Goal: Task Accomplishment & Management: Manage account settings

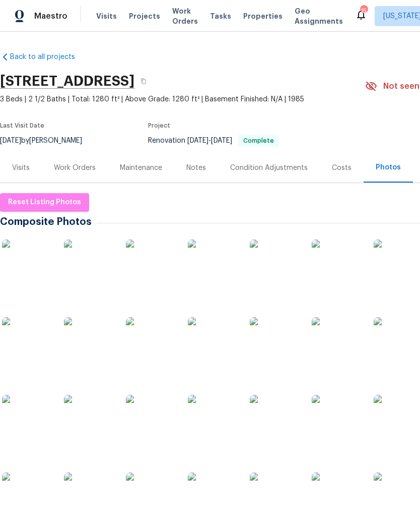
click at [85, 170] on div "Work Orders" at bounding box center [75, 168] width 42 height 10
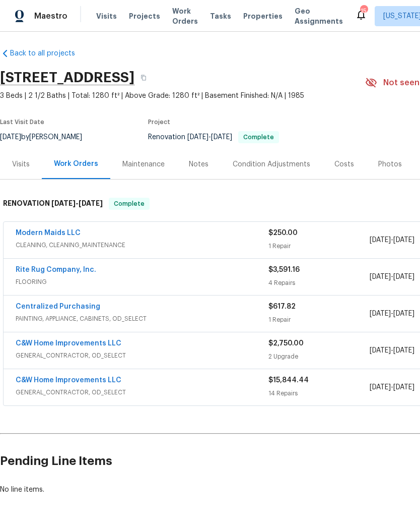
scroll to position [4, 0]
click at [228, 243] on span "CLEANING, CLEANING_MAINTENANCE" at bounding box center [142, 245] width 253 height 10
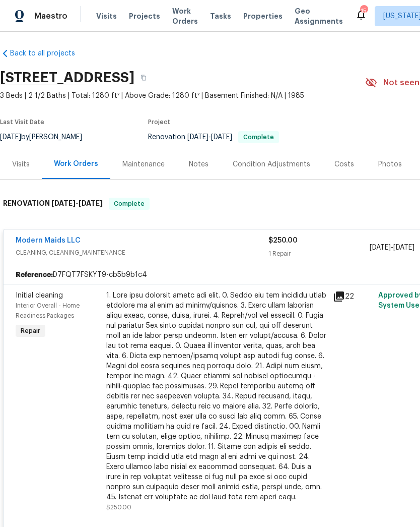
click at [219, 332] on div at bounding box center [216, 396] width 221 height 212
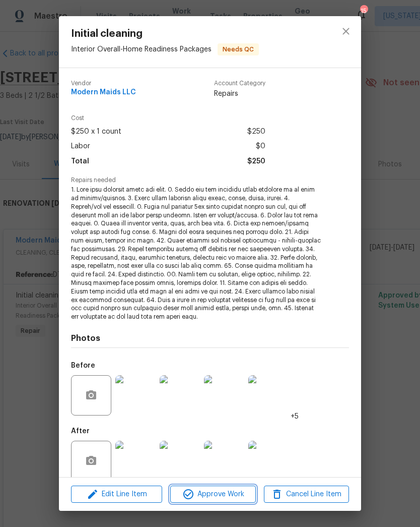
click at [225, 495] on span "Approve Work" at bounding box center [212, 494] width 79 height 13
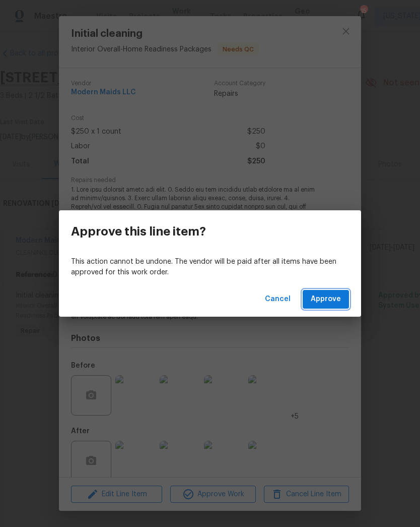
click at [333, 298] on span "Approve" at bounding box center [326, 299] width 30 height 13
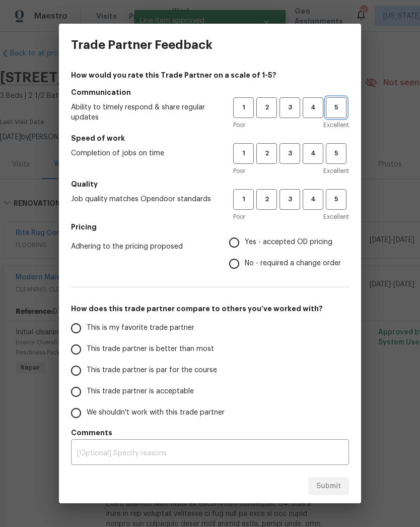
click at [336, 112] on span "5" at bounding box center [336, 108] width 19 height 12
click at [338, 163] on button "5" at bounding box center [336, 153] width 21 height 21
click at [340, 203] on span "5" at bounding box center [336, 200] width 19 height 12
click at [233, 247] on input "Yes - accepted OD pricing" at bounding box center [234, 242] width 21 height 21
radio input "true"
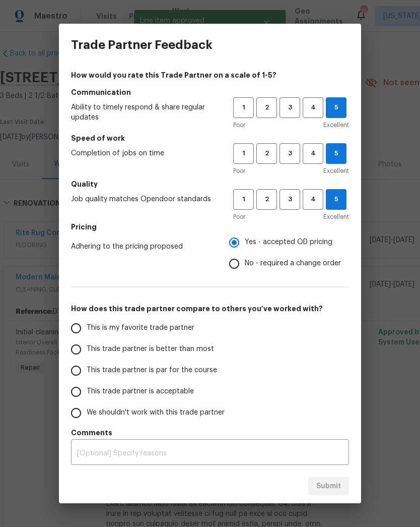
click at [78, 325] on input "This is my favorite trade partner" at bounding box center [76, 328] width 21 height 21
click at [341, 483] on button "Submit" at bounding box center [329, 486] width 41 height 19
radio input "true"
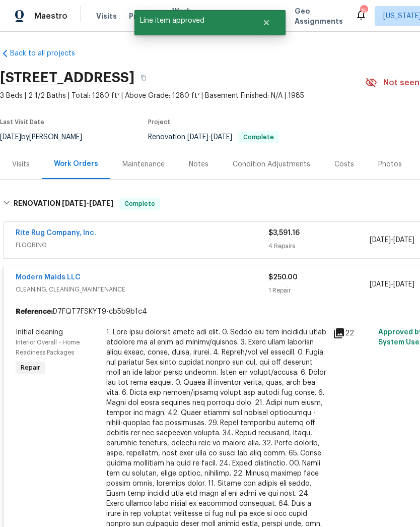
radio input "false"
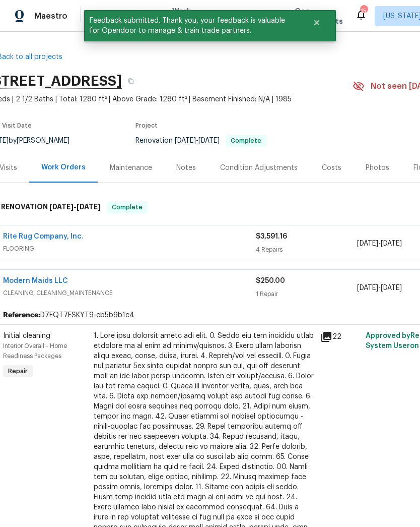
scroll to position [0, 13]
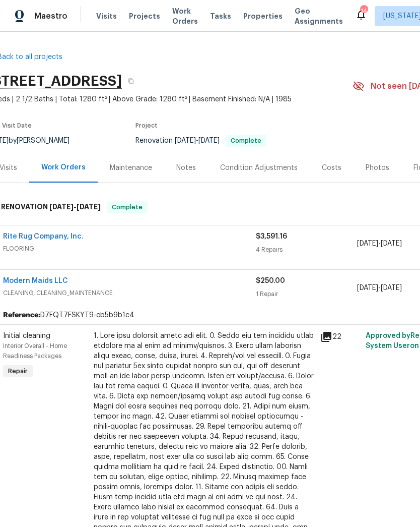
click at [141, 14] on span "Projects" at bounding box center [144, 16] width 31 height 10
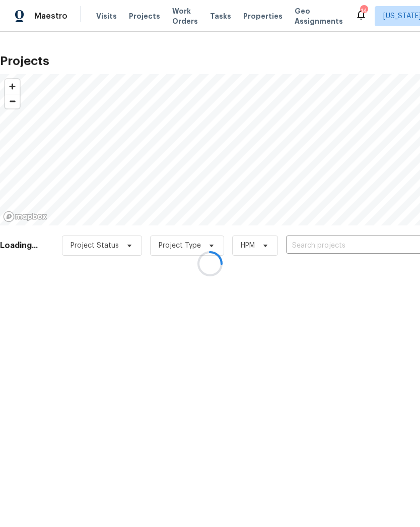
click at [336, 244] on div at bounding box center [210, 263] width 420 height 527
click at [335, 249] on div at bounding box center [210, 263] width 420 height 527
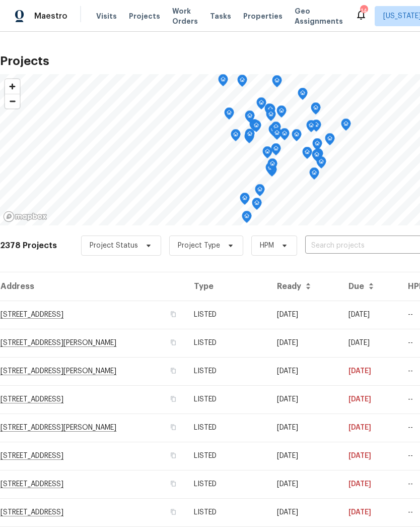
click at [355, 243] on input "text" at bounding box center [363, 246] width 115 height 16
type input "b"
type input "6218"
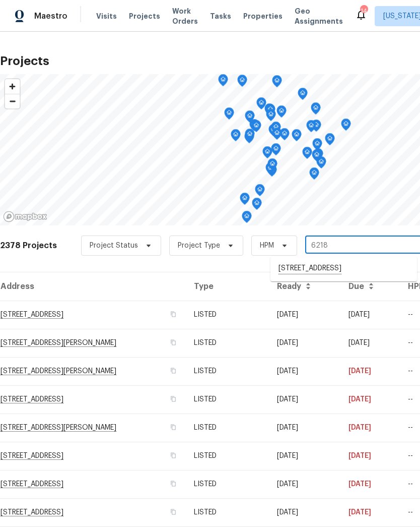
click at [325, 274] on li "6218 Battalion St, Centreville, VA 20121" at bounding box center [344, 268] width 147 height 17
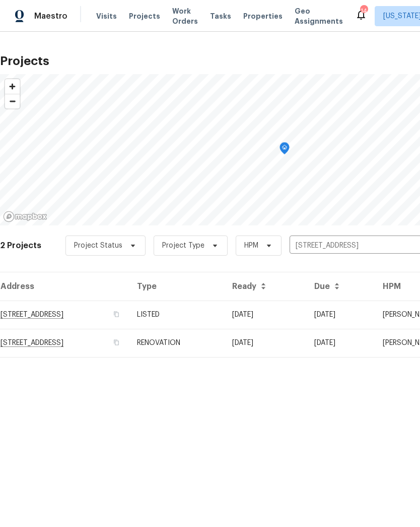
click at [73, 309] on td "6218 Battalion St, Centreville, VA 20121" at bounding box center [64, 314] width 129 height 28
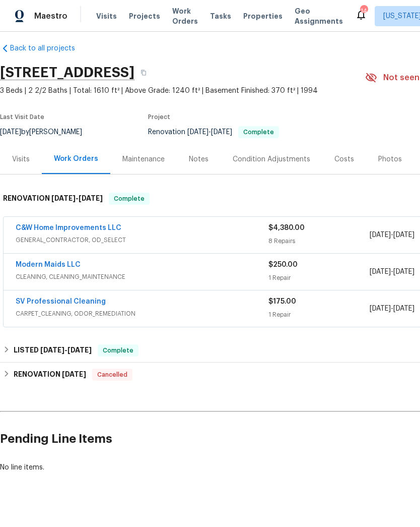
scroll to position [9, 0]
click at [260, 234] on div "C&W Home Improvements LLC" at bounding box center [142, 229] width 253 height 12
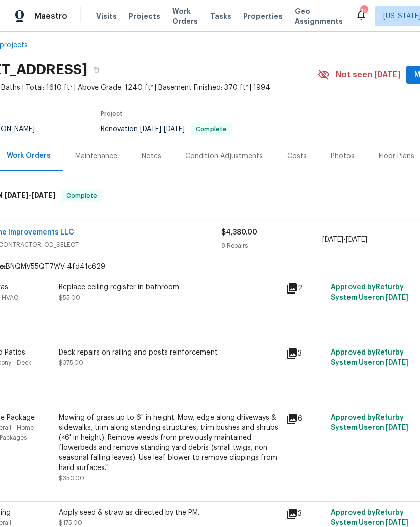
scroll to position [15, 67]
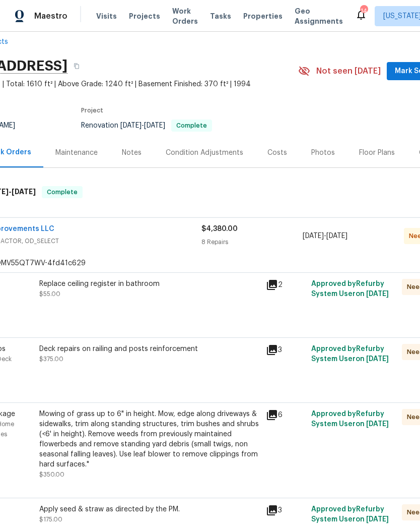
click at [191, 316] on div "Replace ceiling register in bathroom $55.00" at bounding box center [149, 299] width 227 height 46
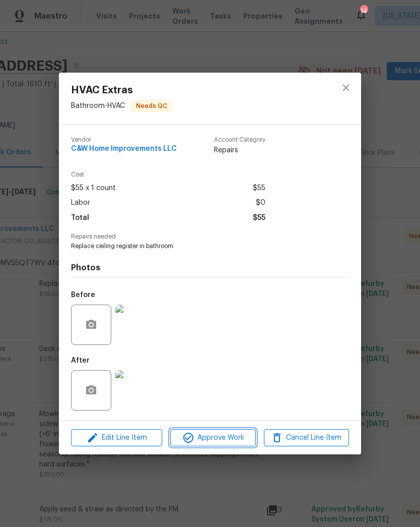
click at [219, 441] on span "Approve Work" at bounding box center [212, 438] width 79 height 13
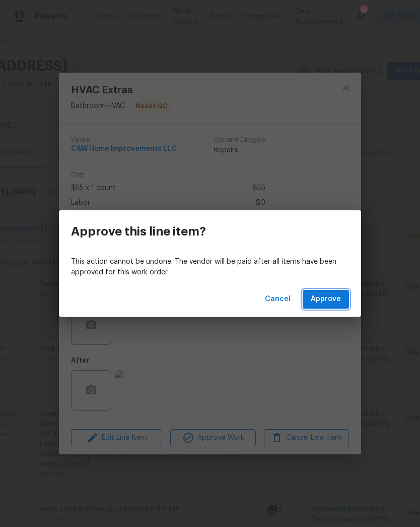
click at [330, 298] on span "Approve" at bounding box center [326, 299] width 30 height 13
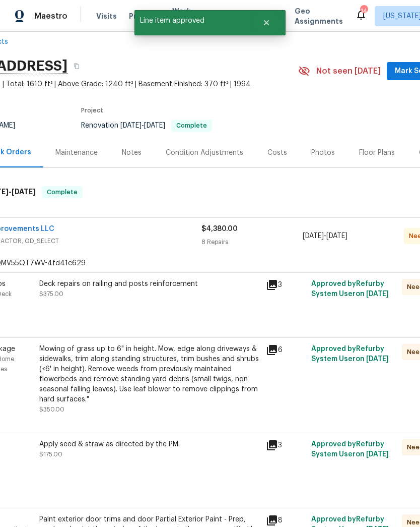
click at [195, 309] on div "Deck repairs on railing and posts reinforcement $375.00" at bounding box center [149, 299] width 227 height 46
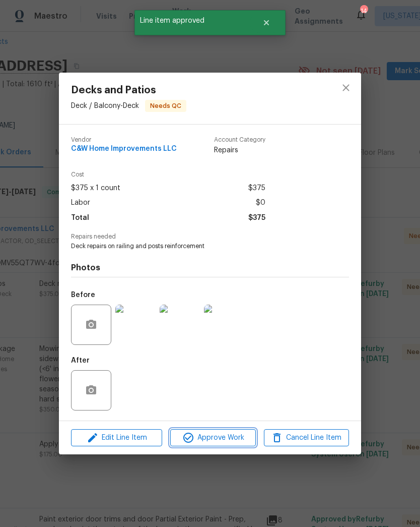
click at [223, 434] on span "Approve Work" at bounding box center [212, 438] width 79 height 13
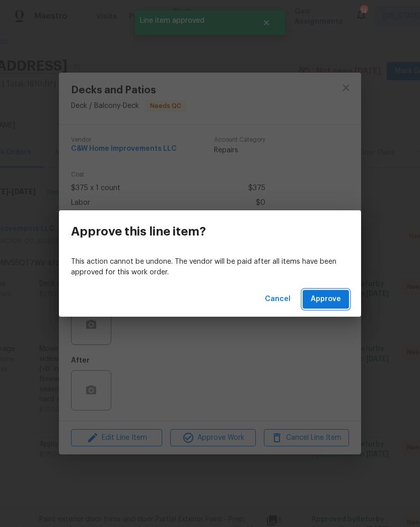
click at [329, 298] on span "Approve" at bounding box center [326, 299] width 30 height 13
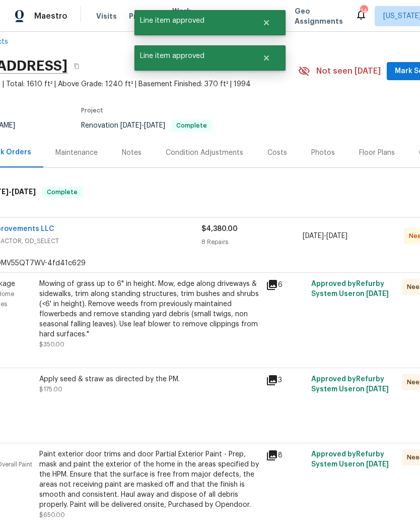
click at [187, 308] on div "Mowing of grass up to 6" in height. Mow, edge along driveways & sidewalks, trim…" at bounding box center [149, 309] width 221 height 61
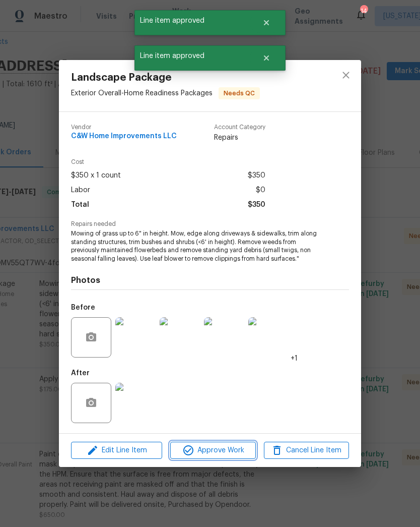
click at [224, 445] on span "Approve Work" at bounding box center [212, 450] width 79 height 13
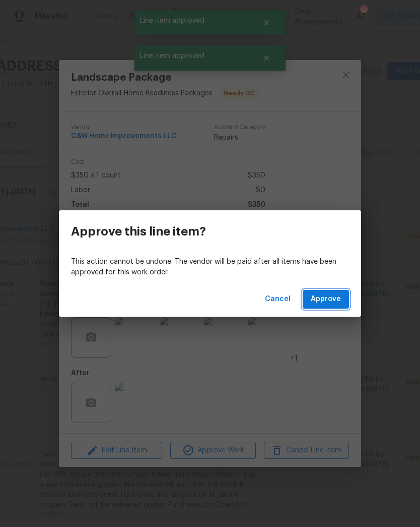
click at [321, 298] on span "Approve" at bounding box center [326, 299] width 30 height 13
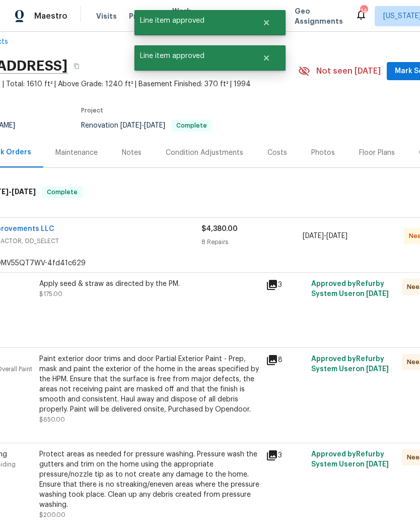
click at [177, 312] on div "Apply seed & straw as directed by the PM. $175.00" at bounding box center [149, 304] width 227 height 56
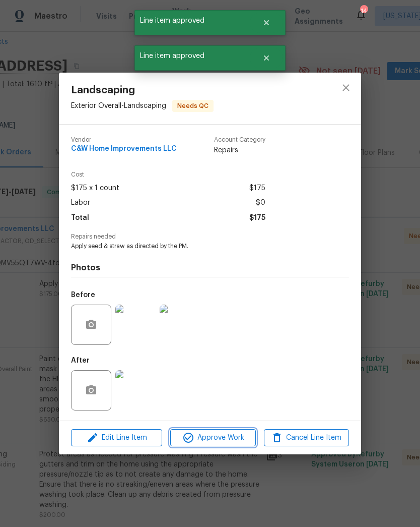
click at [220, 435] on span "Approve Work" at bounding box center [212, 438] width 79 height 13
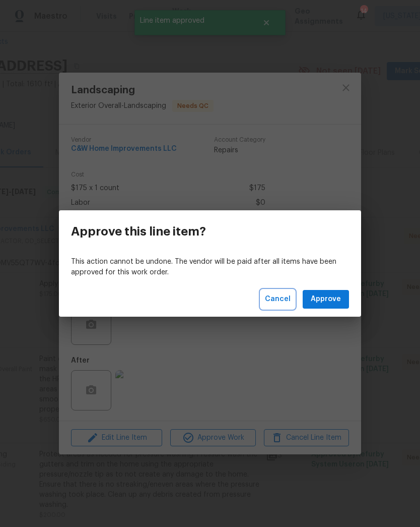
click at [274, 297] on span "Cancel" at bounding box center [278, 299] width 26 height 13
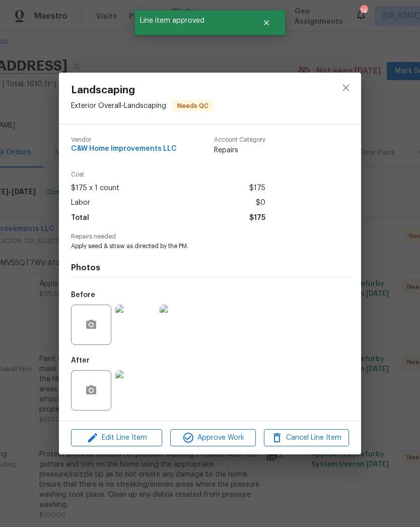
click at [136, 390] on img at bounding box center [135, 390] width 40 height 40
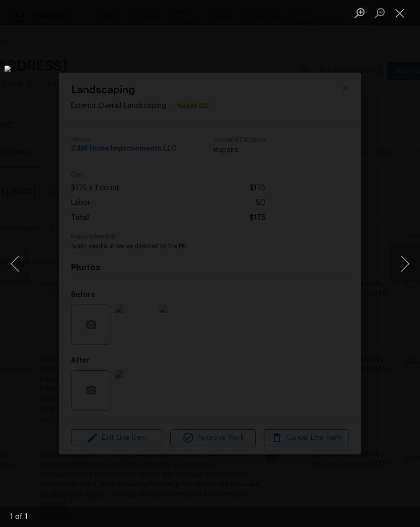
click at [393, 16] on button "Close lightbox" at bounding box center [400, 13] width 20 height 18
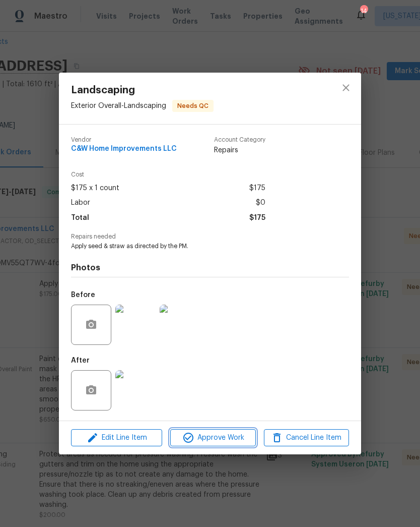
click at [228, 434] on span "Approve Work" at bounding box center [212, 438] width 79 height 13
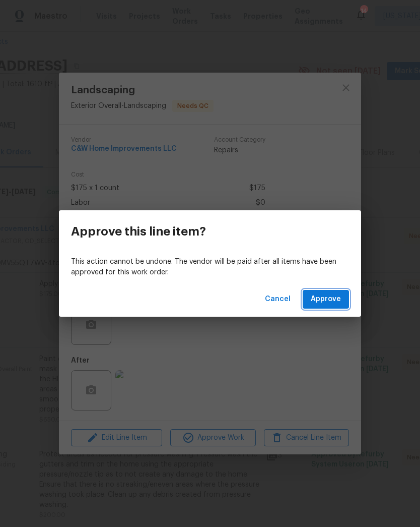
click at [327, 296] on span "Approve" at bounding box center [326, 299] width 30 height 13
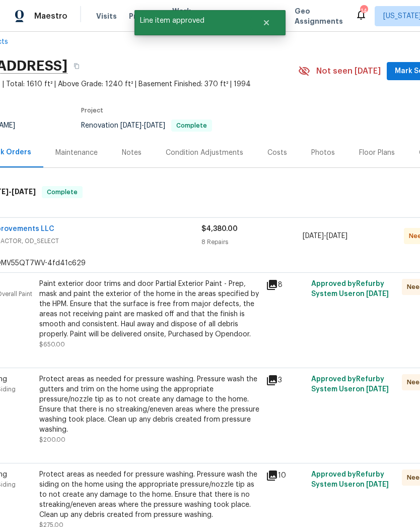
click at [191, 325] on div "Paint exterior door trims and door Partial Exterior Paint - Prep, mask and pain…" at bounding box center [149, 309] width 221 height 61
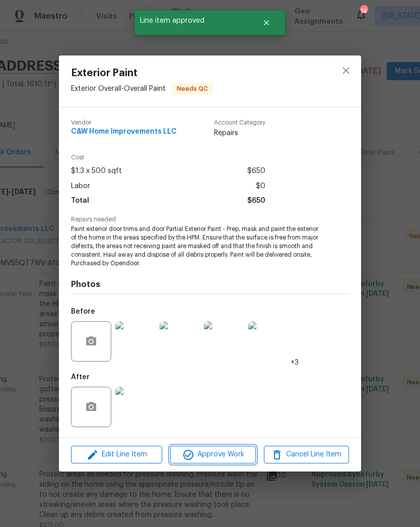
click at [217, 448] on button "Approve Work" at bounding box center [212, 455] width 85 height 18
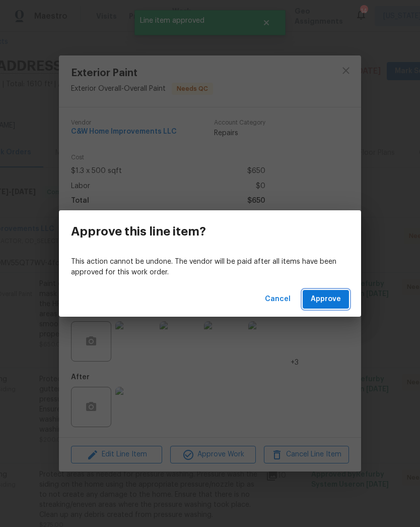
click at [331, 301] on span "Approve" at bounding box center [326, 299] width 30 height 13
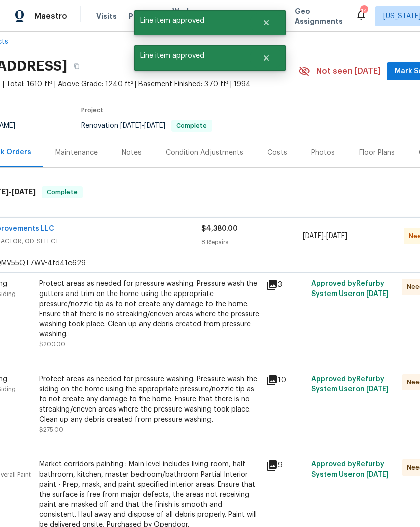
click at [180, 321] on div "Protect areas as needed for pressure washing. Pressure wash the gutters and tri…" at bounding box center [149, 309] width 221 height 61
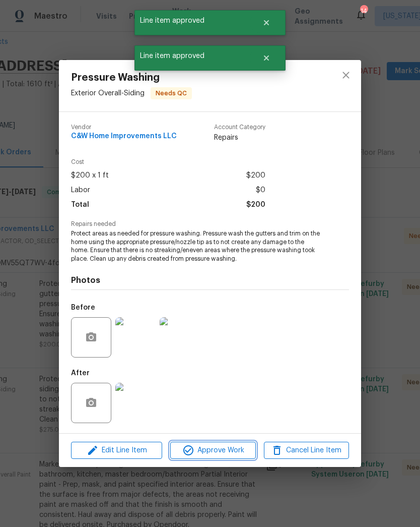
click at [224, 447] on span "Approve Work" at bounding box center [212, 450] width 79 height 13
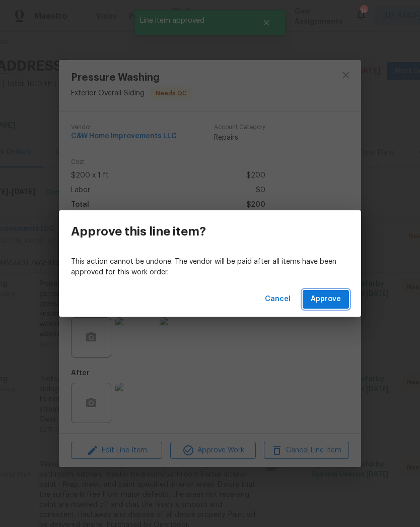
click at [320, 307] on button "Approve" at bounding box center [326, 299] width 46 height 19
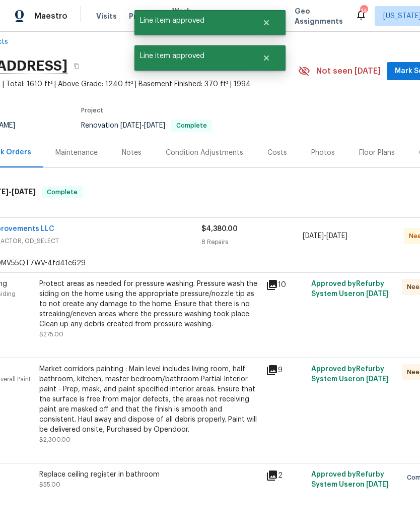
click at [176, 318] on div "Protect areas as needed for pressure washing. Pressure wash the siding on the h…" at bounding box center [149, 304] width 221 height 50
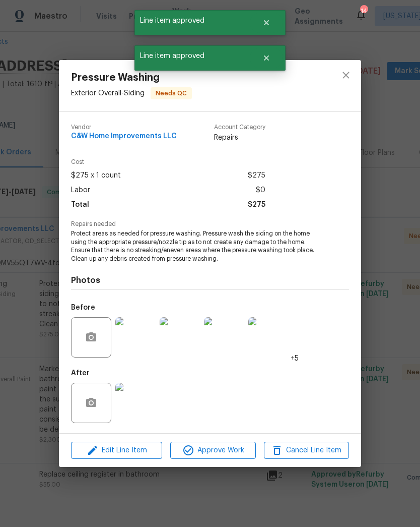
click at [225, 439] on div "Edit Line Item Approve Work Cancel Line Item" at bounding box center [210, 451] width 303 height 34
click at [218, 457] on span "Approve Work" at bounding box center [212, 450] width 79 height 13
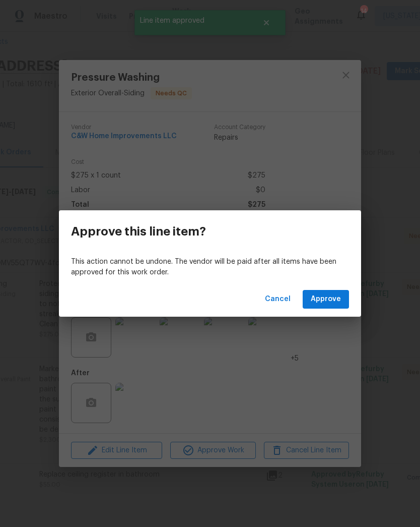
click at [329, 304] on span "Approve" at bounding box center [326, 299] width 30 height 13
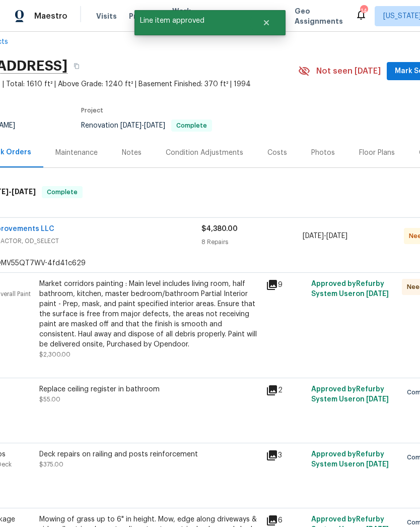
click at [167, 317] on div "Market corridors painting : Main level includes living room, half bathroom, kit…" at bounding box center [149, 314] width 221 height 71
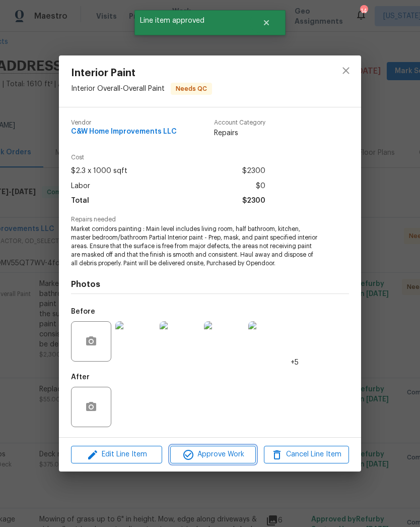
click at [232, 450] on span "Approve Work" at bounding box center [212, 454] width 79 height 13
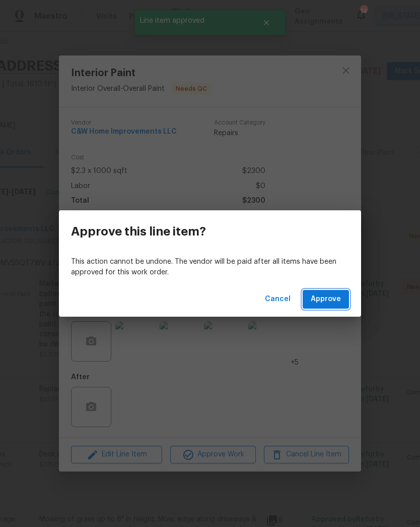
click at [324, 302] on span "Approve" at bounding box center [326, 299] width 30 height 13
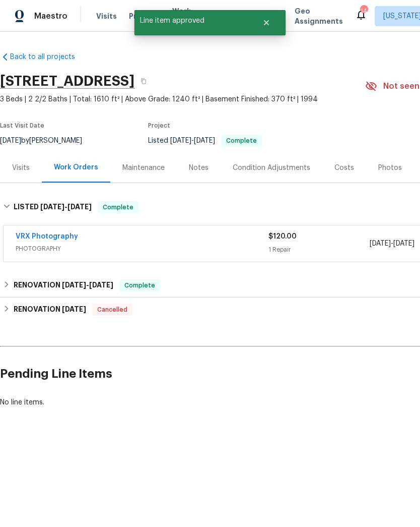
scroll to position [0, 0]
click at [97, 280] on h6 "RENOVATION 8/28/25 - 9/1/25" at bounding box center [64, 285] width 100 height 12
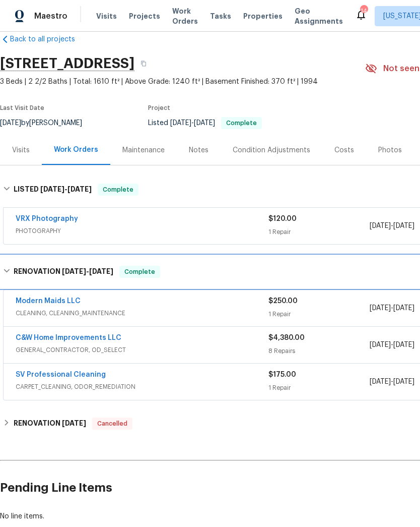
scroll to position [17, 0]
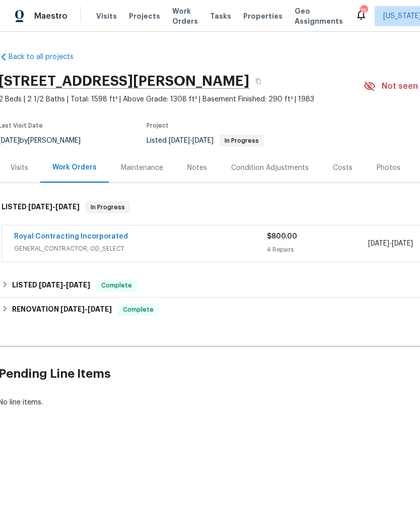
scroll to position [0, 2]
click at [89, 236] on link "Royal Contracting Incorporated" at bounding box center [71, 236] width 114 height 7
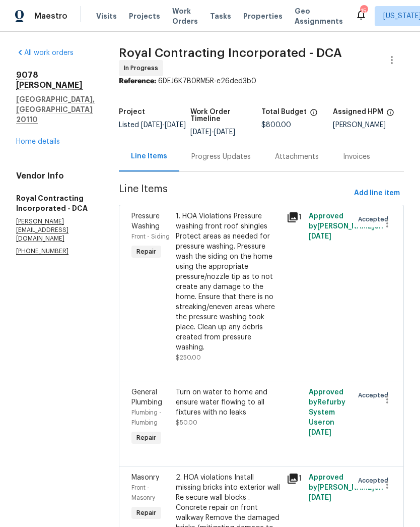
click at [234, 162] on div "Progress Updates" at bounding box center [221, 157] width 59 height 10
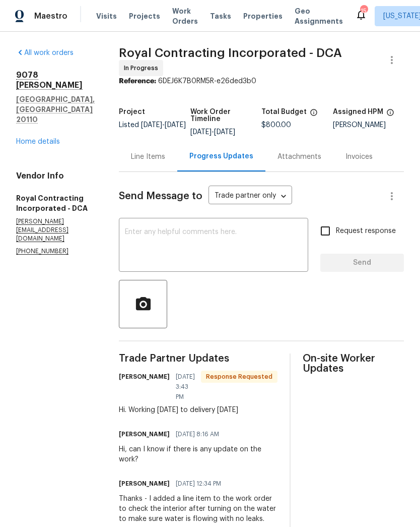
click at [231, 247] on textarea at bounding box center [213, 245] width 177 height 35
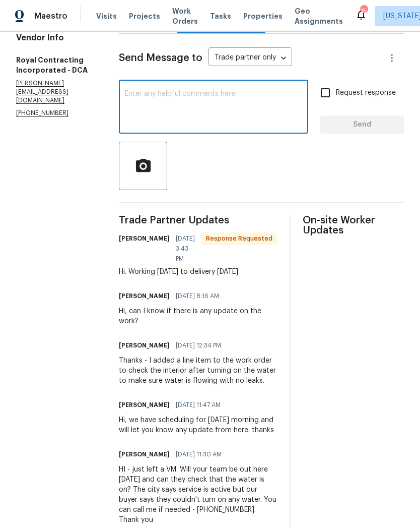
scroll to position [141, 0]
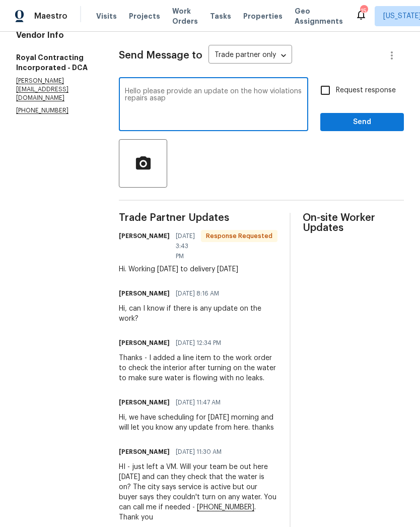
type textarea "Hello please provide an update on the how violations repairs asap"
click at [335, 101] on input "Request response" at bounding box center [325, 90] width 21 height 21
checkbox input "true"
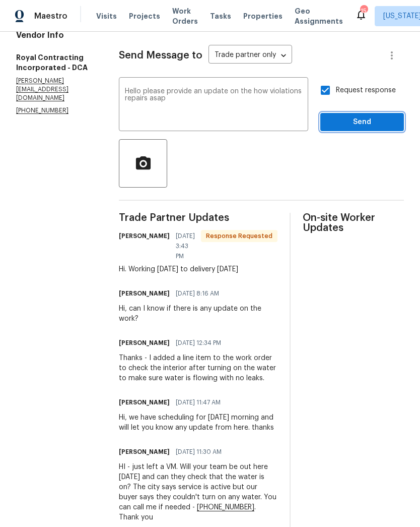
click at [357, 127] on span "Send" at bounding box center [363, 122] width 68 height 13
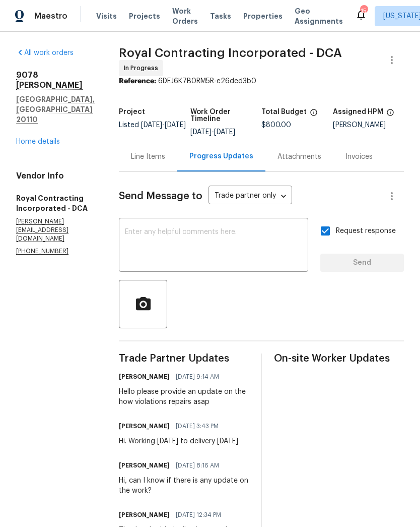
click at [258, 247] on textarea at bounding box center [213, 245] width 177 height 35
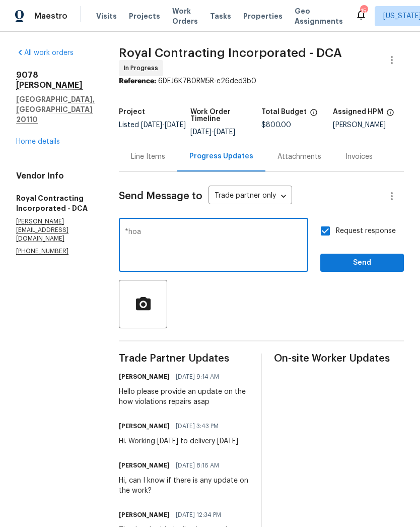
type textarea "*hoa"
click at [360, 267] on span "Send" at bounding box center [363, 263] width 68 height 13
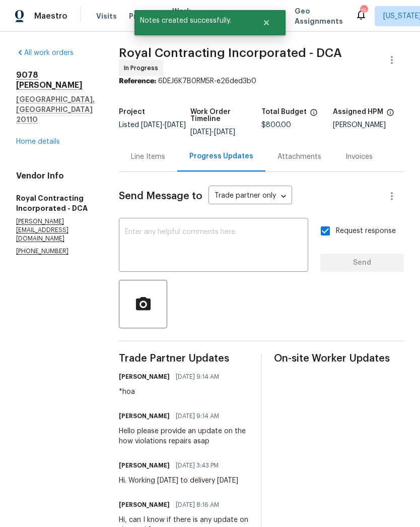
click at [53, 138] on link "Home details" at bounding box center [38, 141] width 44 height 7
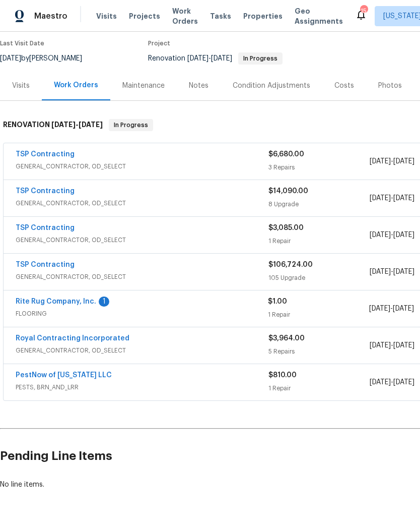
scroll to position [92, 0]
click at [79, 298] on link "Rite Rug Company, Inc." at bounding box center [56, 301] width 81 height 7
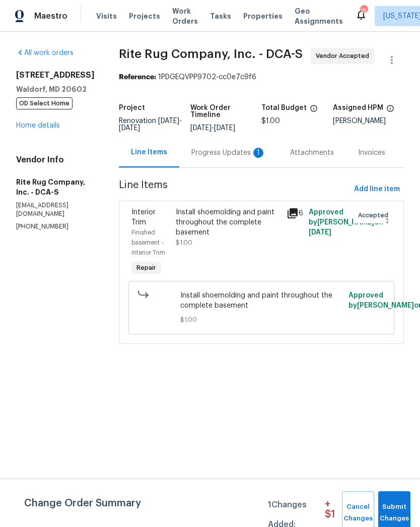
click at [233, 158] on div "Progress Updates 1" at bounding box center [229, 153] width 75 height 10
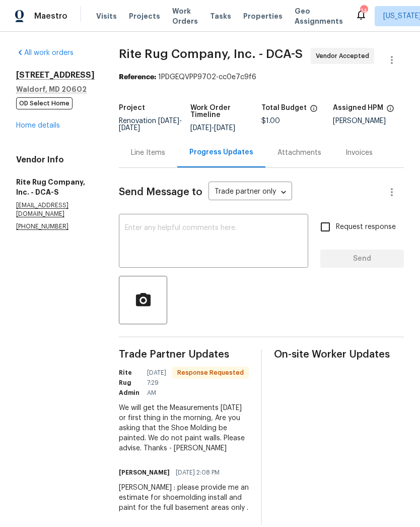
click at [227, 233] on textarea at bounding box center [213, 241] width 177 height 35
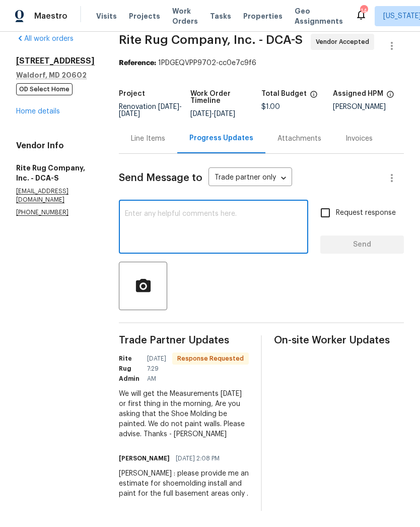
scroll to position [15, 0]
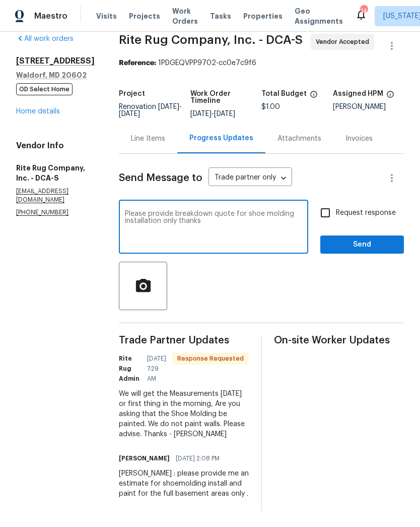
type textarea "Please provide breakdown quote for shoe molding installation only thanks"
click at [330, 218] on input "Request response" at bounding box center [325, 212] width 21 height 21
checkbox input "true"
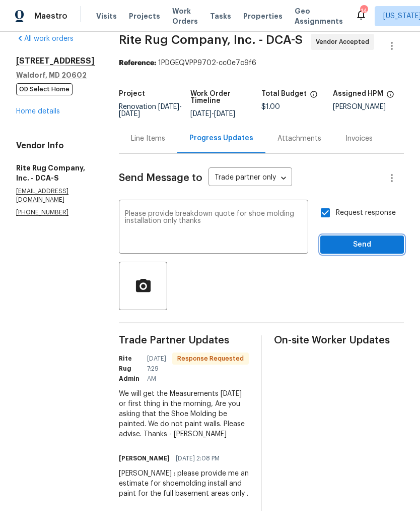
click at [361, 251] on button "Send" at bounding box center [363, 244] width 84 height 19
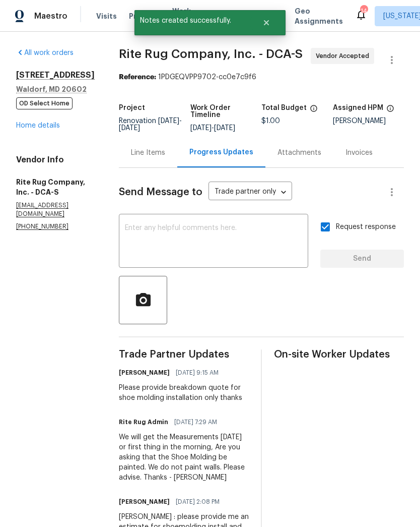
click at [43, 128] on link "Home details" at bounding box center [38, 125] width 44 height 7
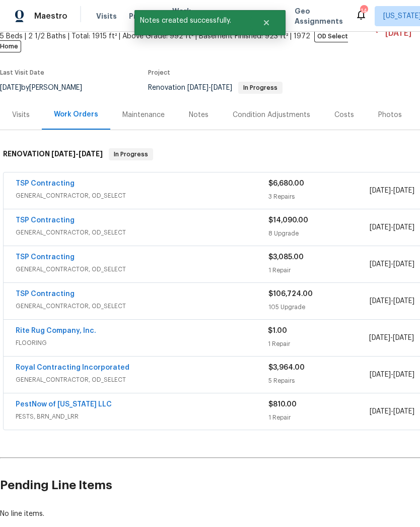
scroll to position [64, 0]
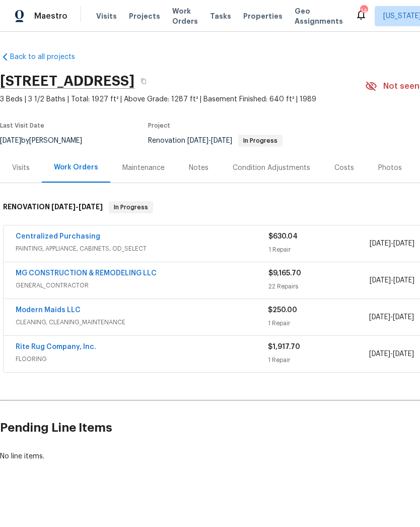
click at [225, 250] on span "PAINTING, APPLIANCE, CABINETS, OD_SELECT" at bounding box center [142, 249] width 253 height 10
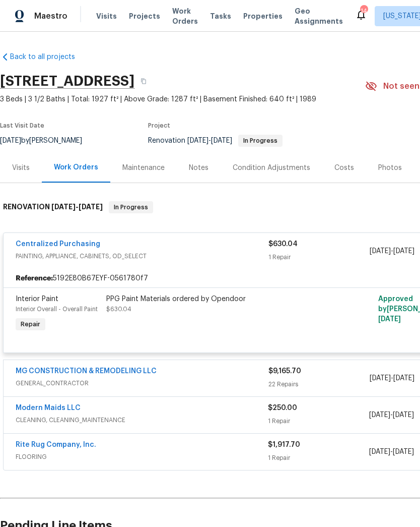
click at [223, 311] on div "PPG Paint Materials ordered by Opendoor $630.04" at bounding box center [216, 304] width 221 height 20
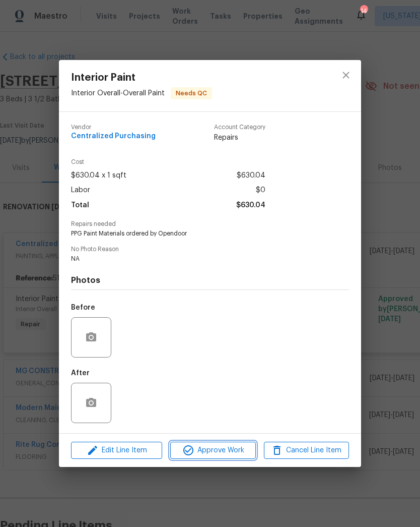
click at [221, 447] on span "Approve Work" at bounding box center [212, 450] width 79 height 13
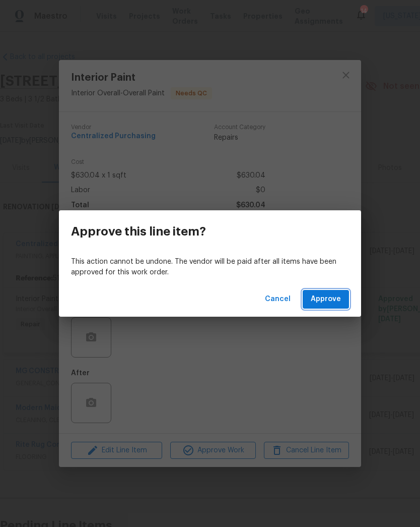
click at [333, 295] on span "Approve" at bounding box center [326, 299] width 30 height 13
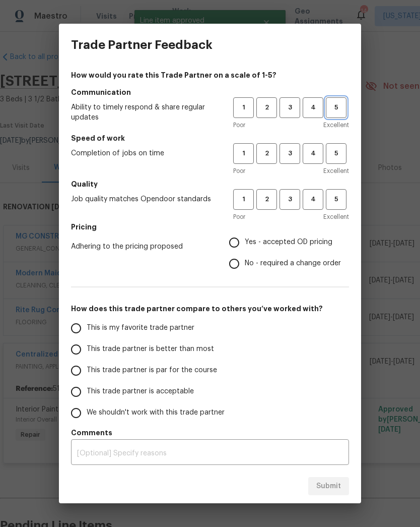
click at [332, 116] on button "5" at bounding box center [336, 107] width 21 height 21
click at [337, 163] on button "5" at bounding box center [336, 153] width 21 height 21
click at [332, 208] on button "5" at bounding box center [336, 199] width 21 height 21
click at [236, 246] on input "Yes - accepted OD pricing" at bounding box center [234, 242] width 21 height 21
radio input "true"
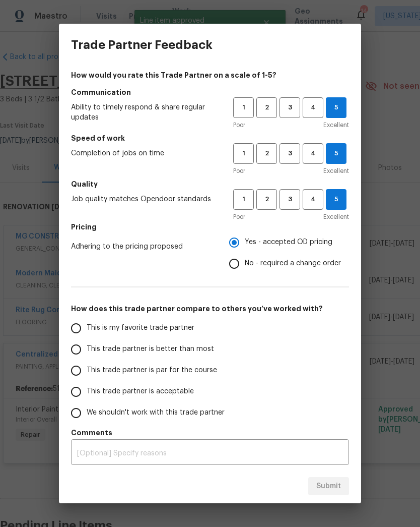
click at [81, 329] on input "This is my favorite trade partner" at bounding box center [76, 328] width 21 height 21
click at [333, 487] on span "Submit" at bounding box center [329, 486] width 25 height 13
radio input "true"
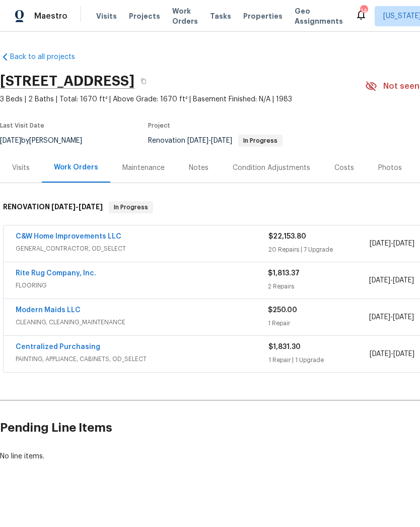
scroll to position [0, -1]
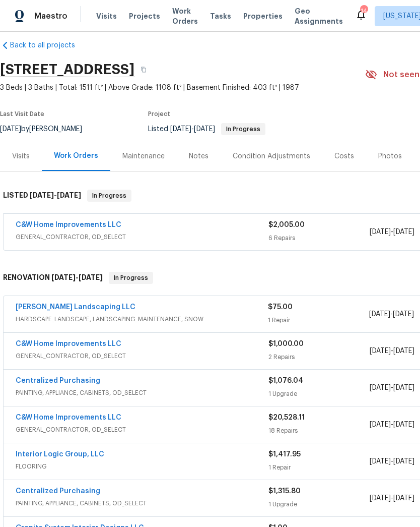
scroll to position [12, 0]
